Goal: Task Accomplishment & Management: Manage account settings

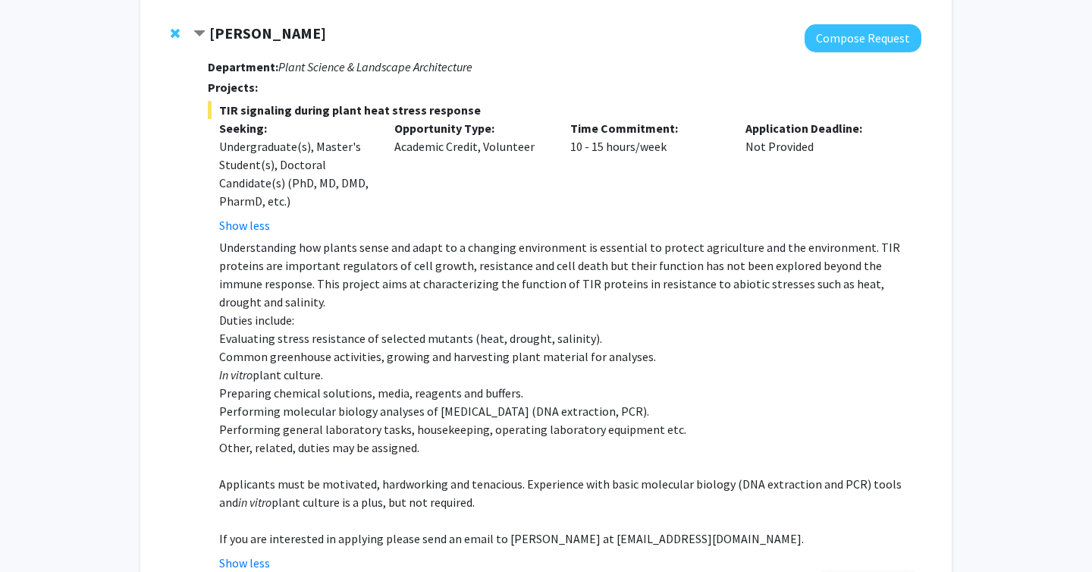
scroll to position [920, 0]
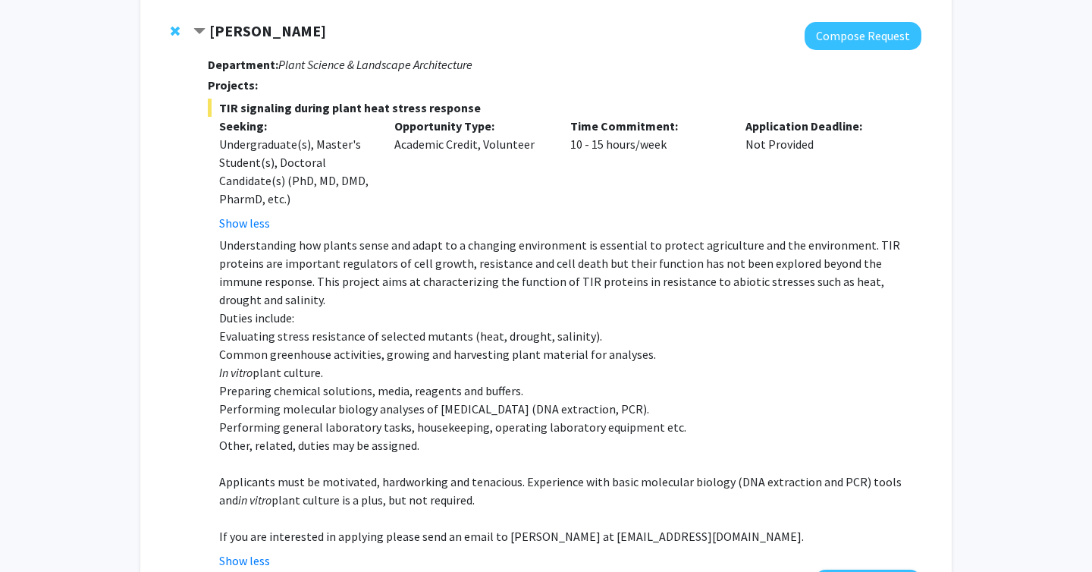
drag, startPoint x: 225, startPoint y: 134, endPoint x: 795, endPoint y: 177, distance: 571.2
click at [795, 177] on div "Seeking: Undergraduate(s), Master's Student(s), Doctoral Candidate(s) (PhD, MD,…" at bounding box center [553, 174] width 714 height 115
click at [767, 219] on div "Application Deadline: Not Provided" at bounding box center [822, 174] width 176 height 115
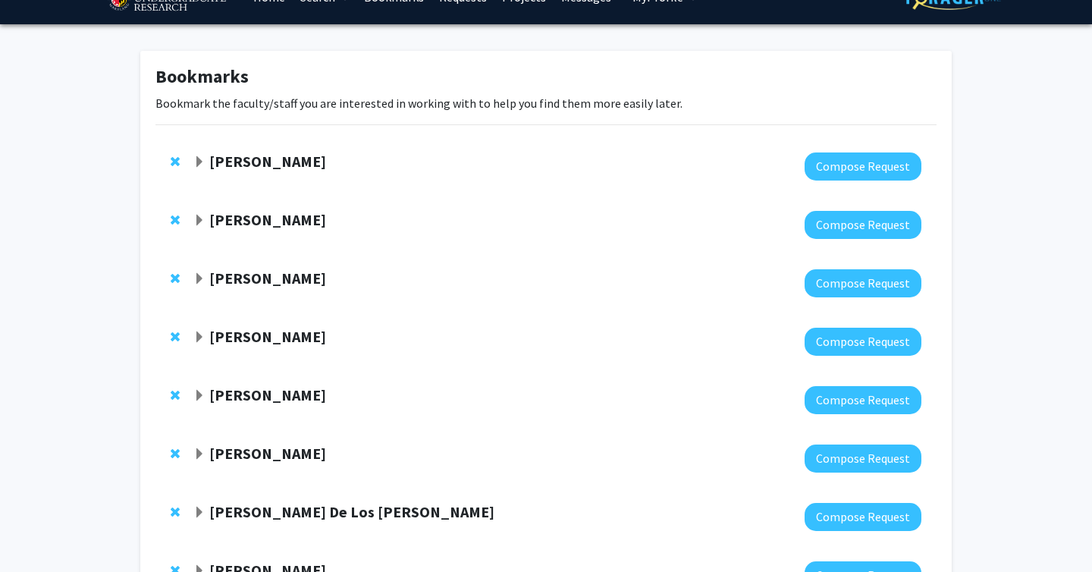
scroll to position [0, 0]
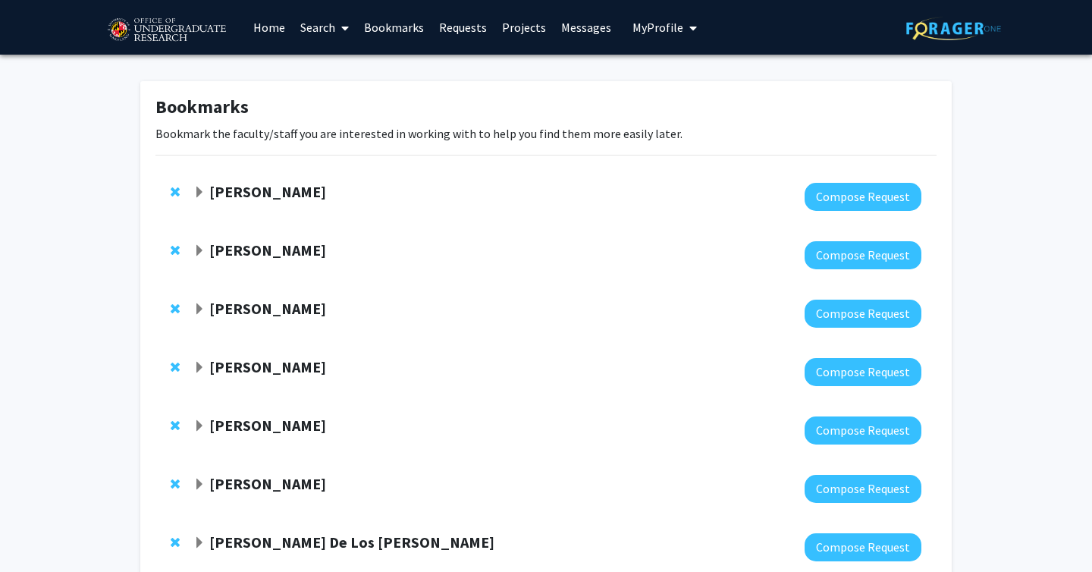
click at [137, 29] on img at bounding box center [166, 30] width 128 height 38
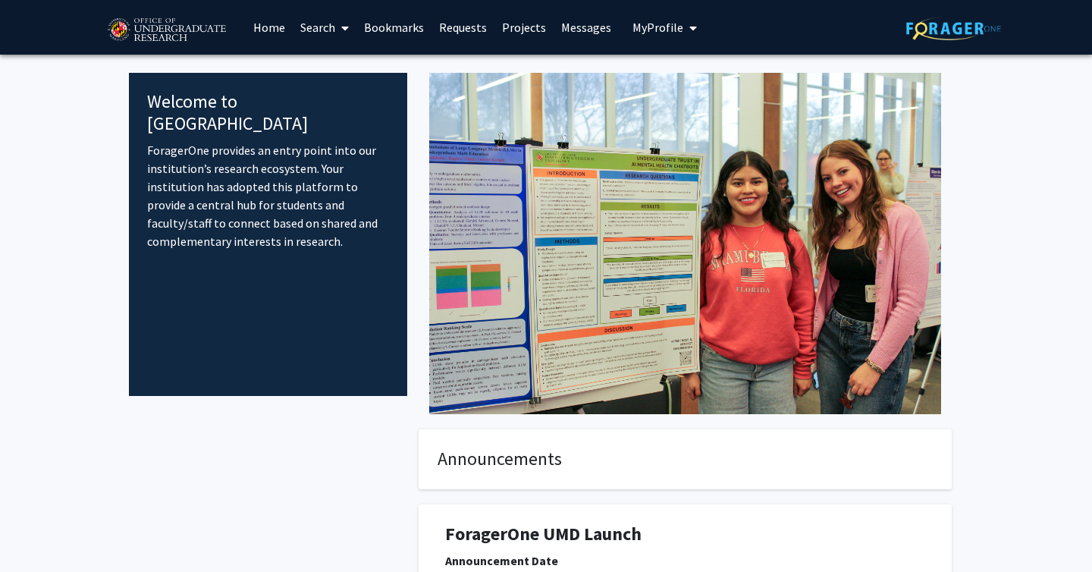
drag, startPoint x: 445, startPoint y: 408, endPoint x: 757, endPoint y: 481, distance: 320.1
click at [450, 200] on div at bounding box center [685, 243] width 556 height 341
click at [328, 26] on link "Search" at bounding box center [325, 27] width 64 height 53
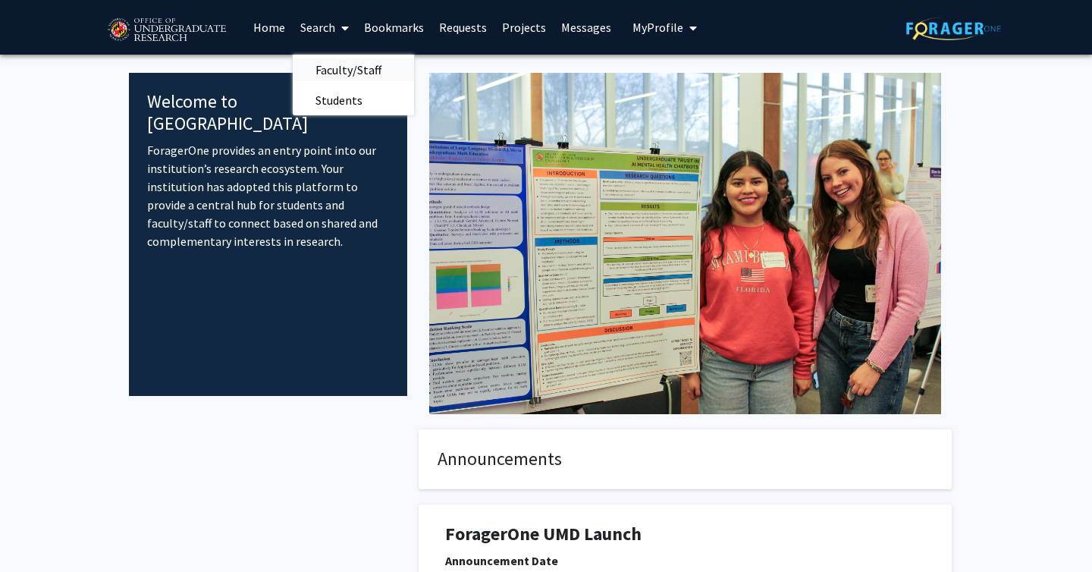
click at [328, 61] on span "Faculty/Staff" at bounding box center [348, 70] width 111 height 30
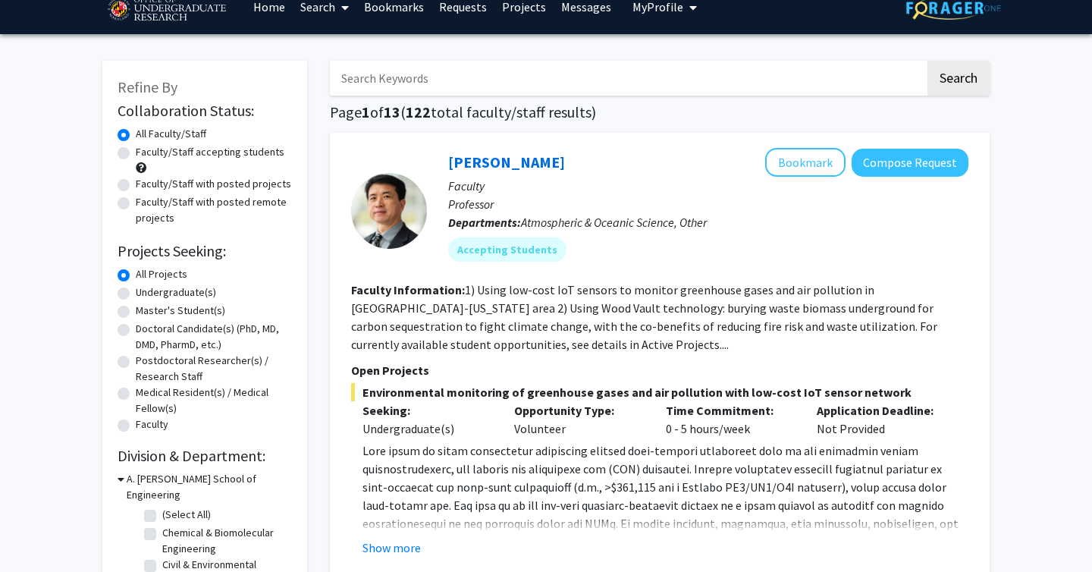
scroll to position [24, 0]
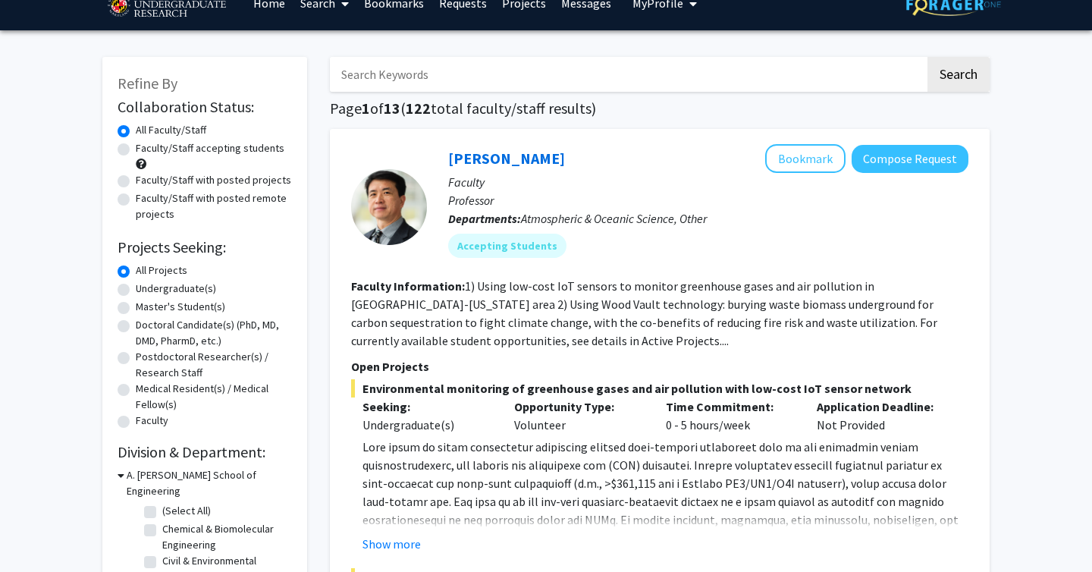
click at [136, 287] on label "Undergraduate(s)" at bounding box center [176, 289] width 80 height 16
click at [136, 287] on input "Undergraduate(s)" at bounding box center [141, 286] width 10 height 10
radio input "true"
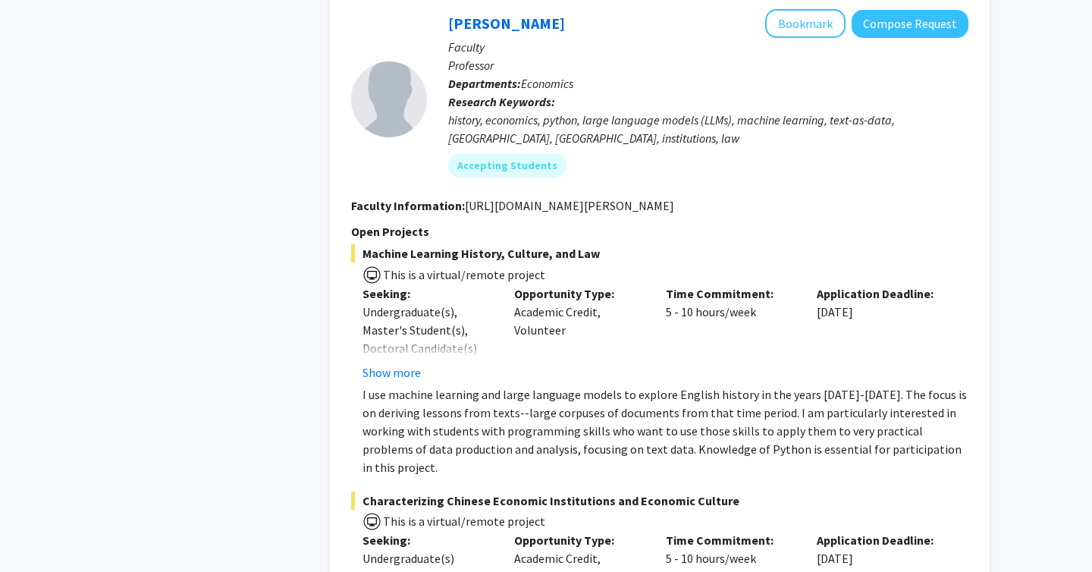
scroll to position [765, 0]
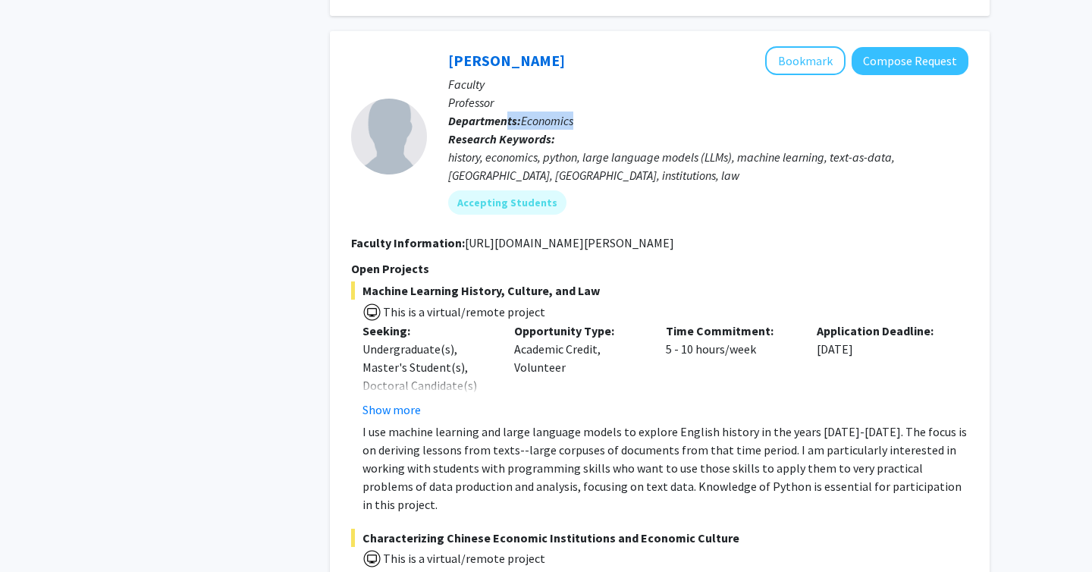
drag, startPoint x: 504, startPoint y: 127, endPoint x: 592, endPoint y: 127, distance: 87.2
click at [592, 127] on p "Departments: Economics" at bounding box center [708, 120] width 520 height 18
click at [588, 304] on span "This is a virtual/remote project" at bounding box center [659, 311] width 617 height 22
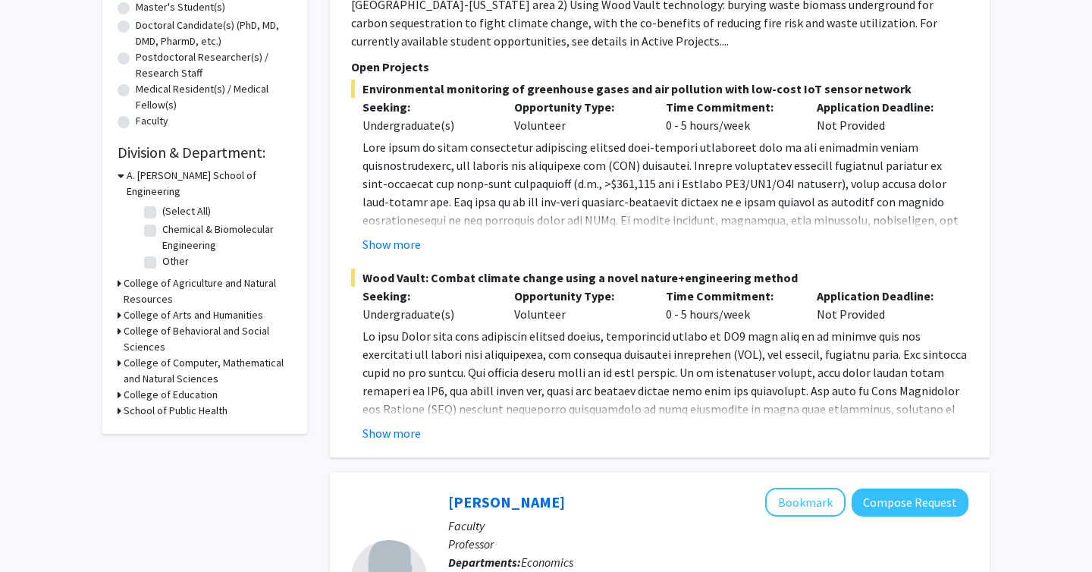
scroll to position [0, 0]
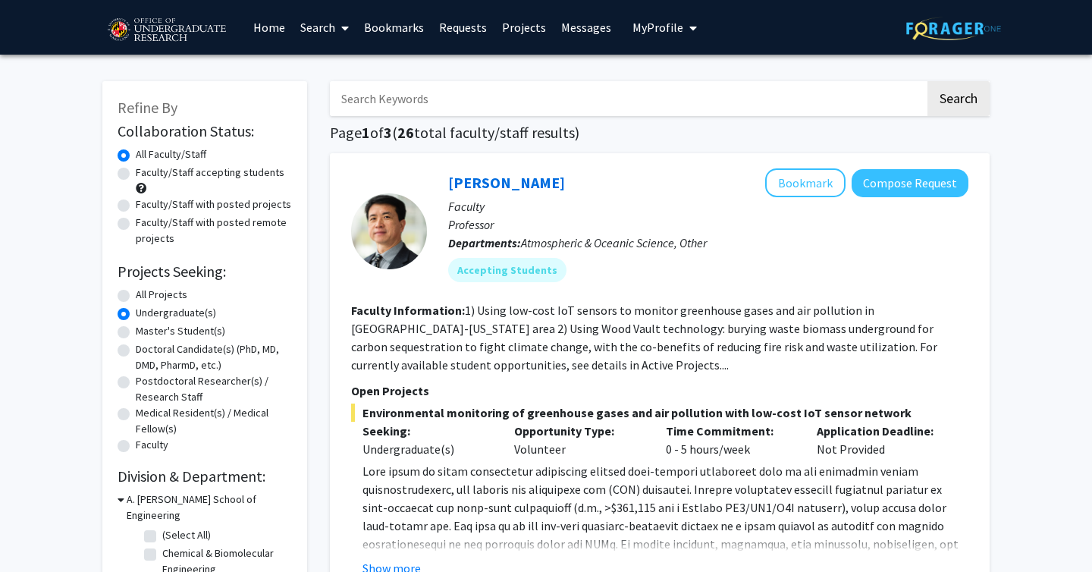
click at [397, 28] on link "Bookmarks" at bounding box center [393, 27] width 75 height 53
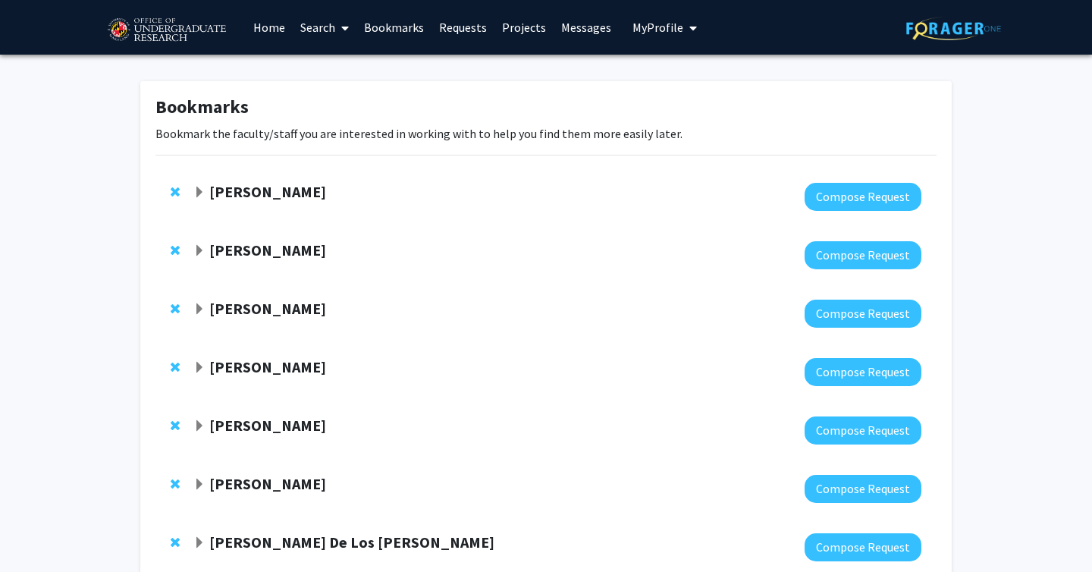
click at [198, 193] on span "Expand Jeffery Klauda Bookmark" at bounding box center [199, 193] width 12 height 12
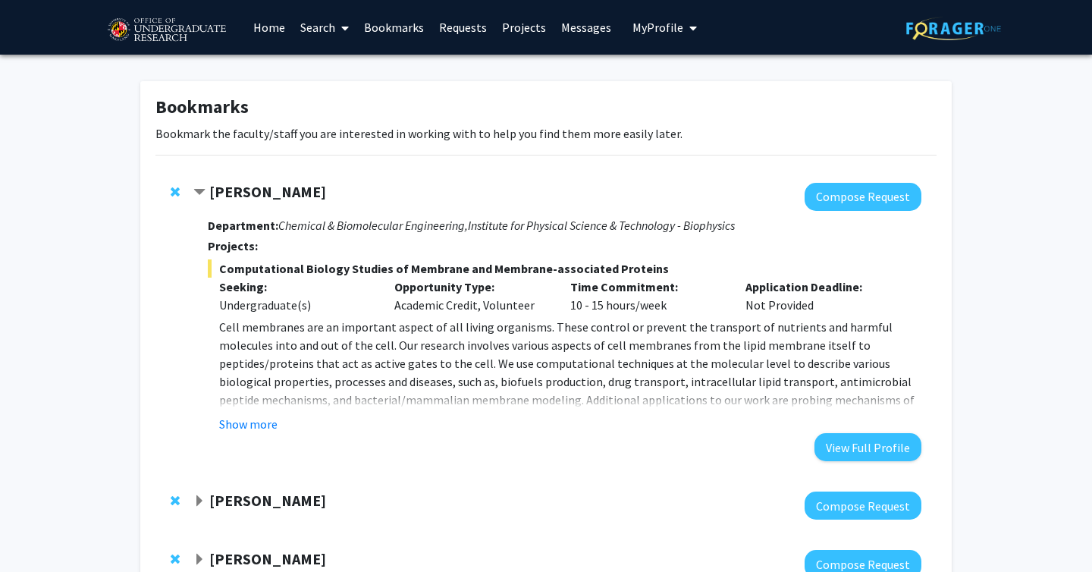
click at [452, 27] on link "Requests" at bounding box center [463, 27] width 63 height 53
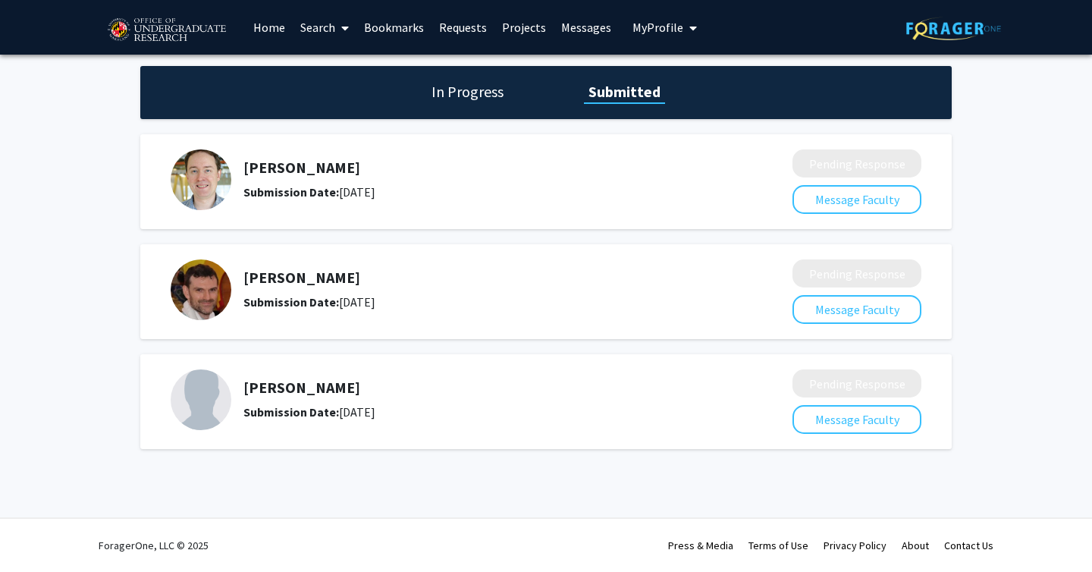
drag, startPoint x: 228, startPoint y: 159, endPoint x: 447, endPoint y: 426, distance: 345.4
click at [447, 426] on div "[PERSON_NAME] Submission Date: [DATE] Pending Response Message Faculty [PERSON_…" at bounding box center [545, 292] width 811 height 330
click at [454, 90] on h1 "In Progress" at bounding box center [467, 91] width 81 height 21
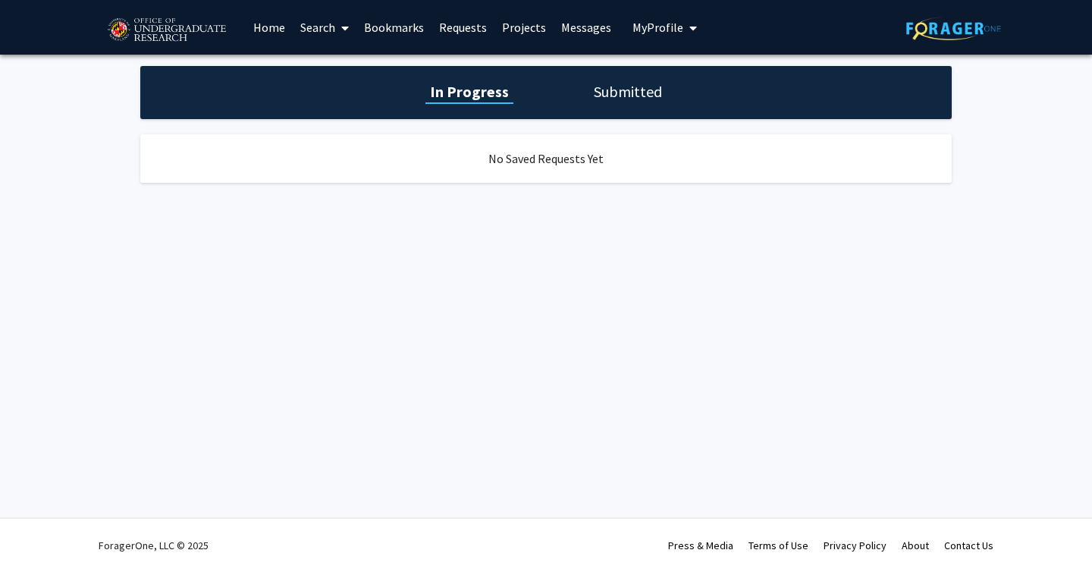
click at [620, 81] on h1 "Submitted" at bounding box center [627, 91] width 77 height 21
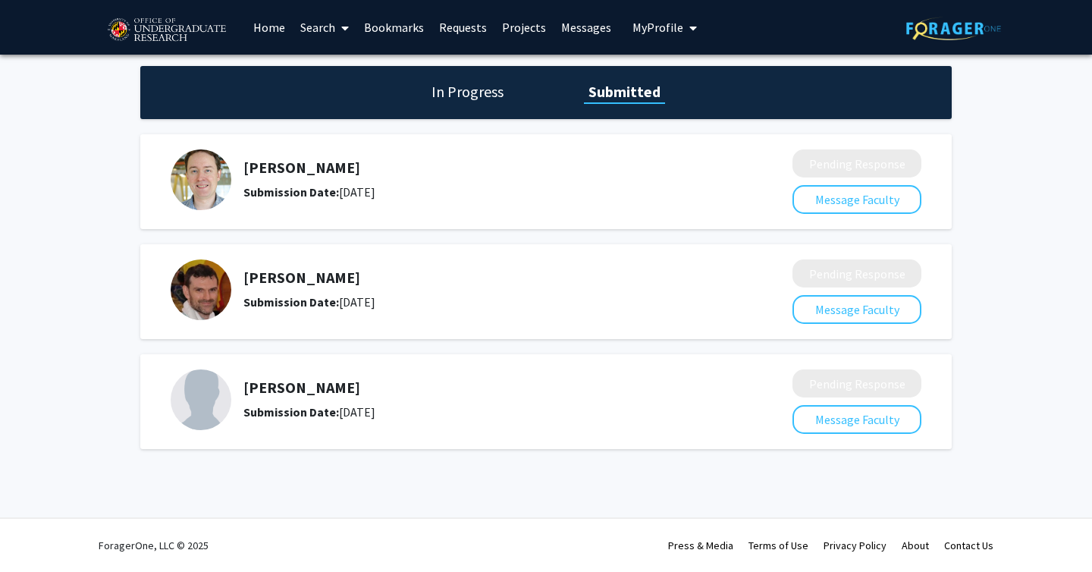
click at [391, 28] on link "Bookmarks" at bounding box center [393, 27] width 75 height 53
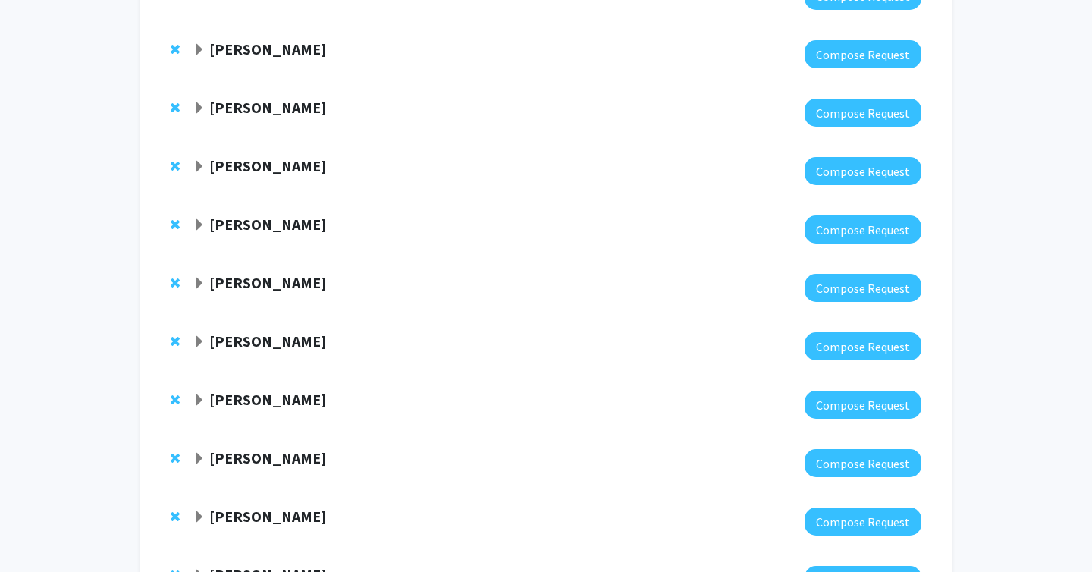
scroll to position [978, 0]
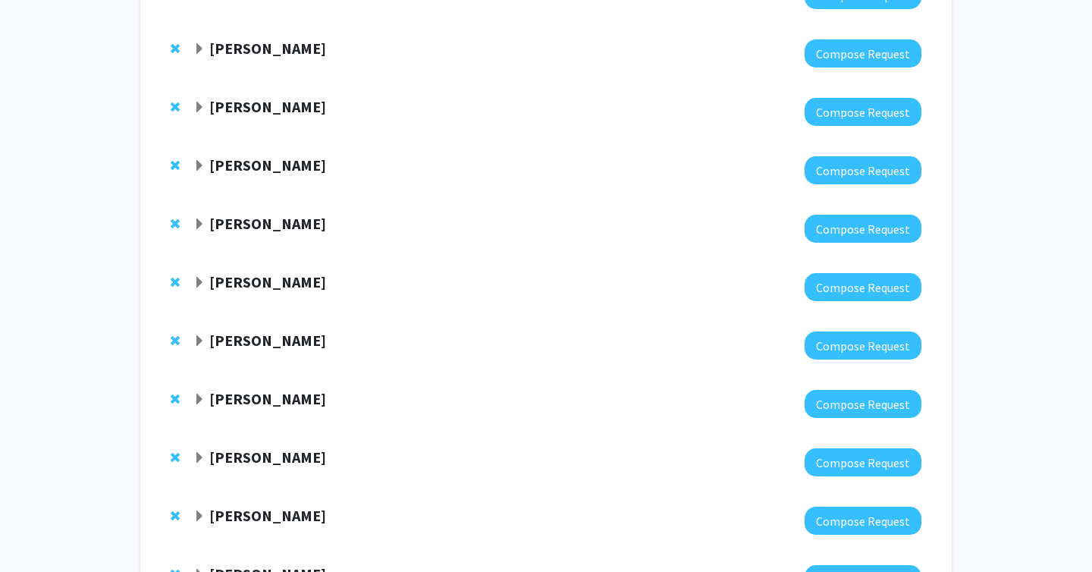
click at [202, 226] on span "Expand Pierre Jacob Bookmark" at bounding box center [199, 224] width 12 height 12
